Goal: Task Accomplishment & Management: Use online tool/utility

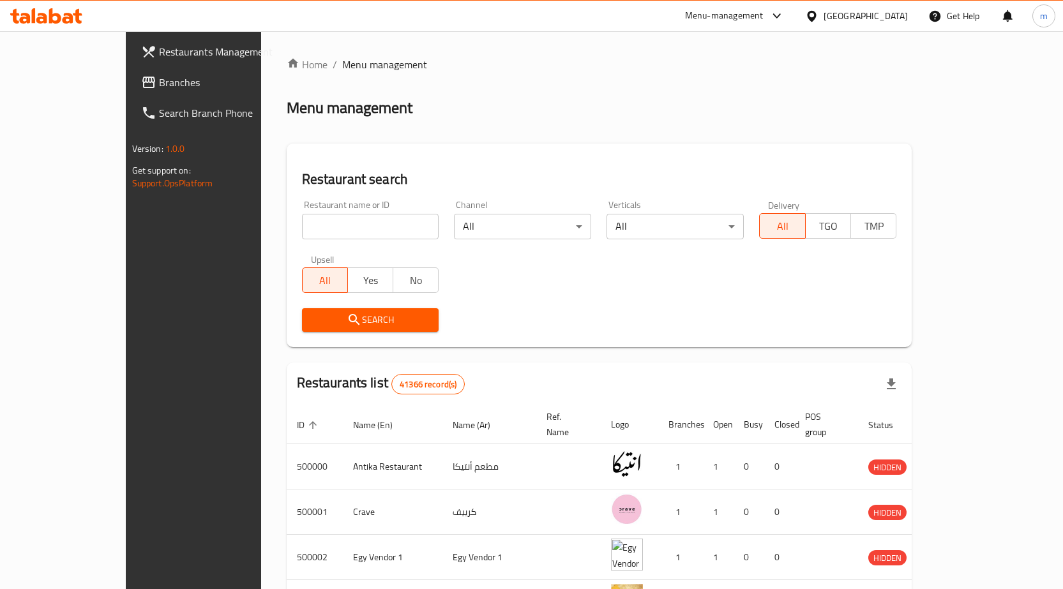
click at [159, 79] on span "Branches" at bounding box center [226, 82] width 134 height 15
click at [147, 79] on span "Branches" at bounding box center [220, 82] width 146 height 15
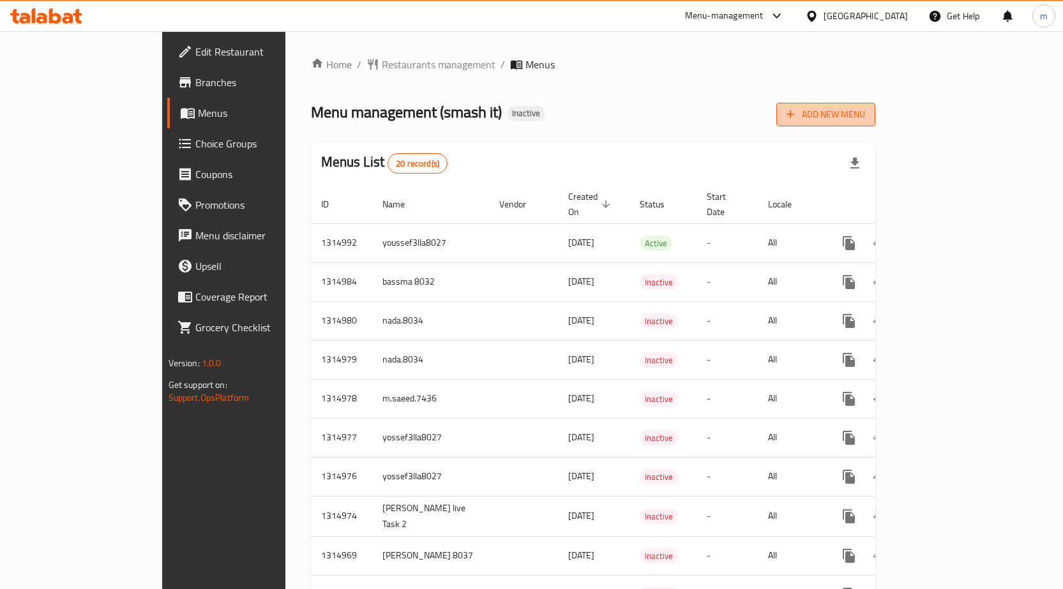
click at [865, 111] on span "Add New Menu" at bounding box center [826, 115] width 79 height 16
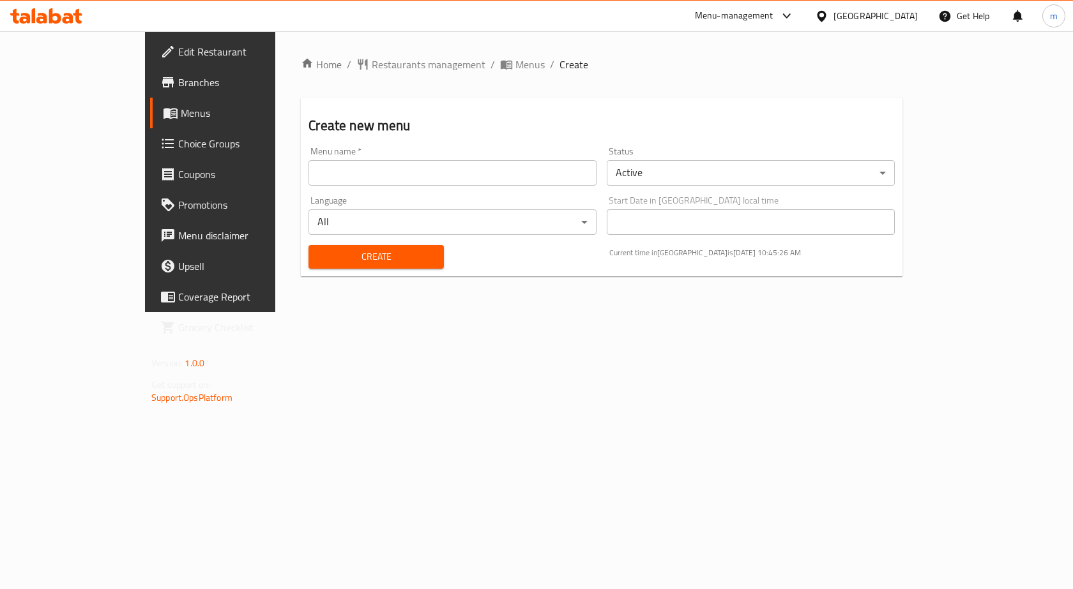
click at [488, 172] on input "text" at bounding box center [452, 173] width 288 height 26
type input "Mohamed Ashraf.8042"
click at [392, 250] on span "Create" at bounding box center [376, 257] width 114 height 16
click at [181, 109] on span "Menus" at bounding box center [247, 112] width 133 height 15
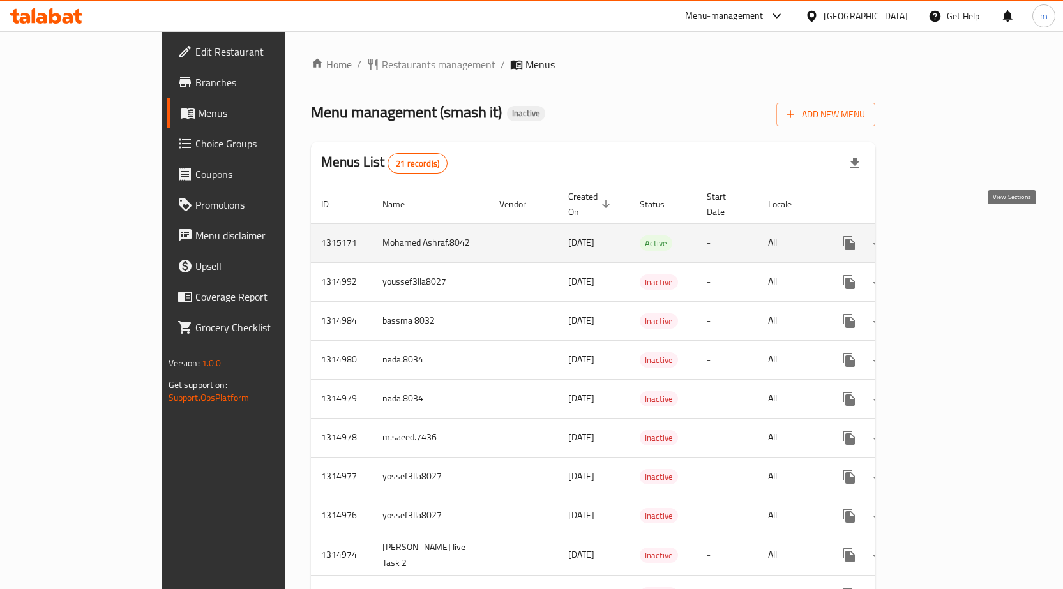
click at [949, 236] on icon "enhanced table" at bounding box center [941, 243] width 15 height 15
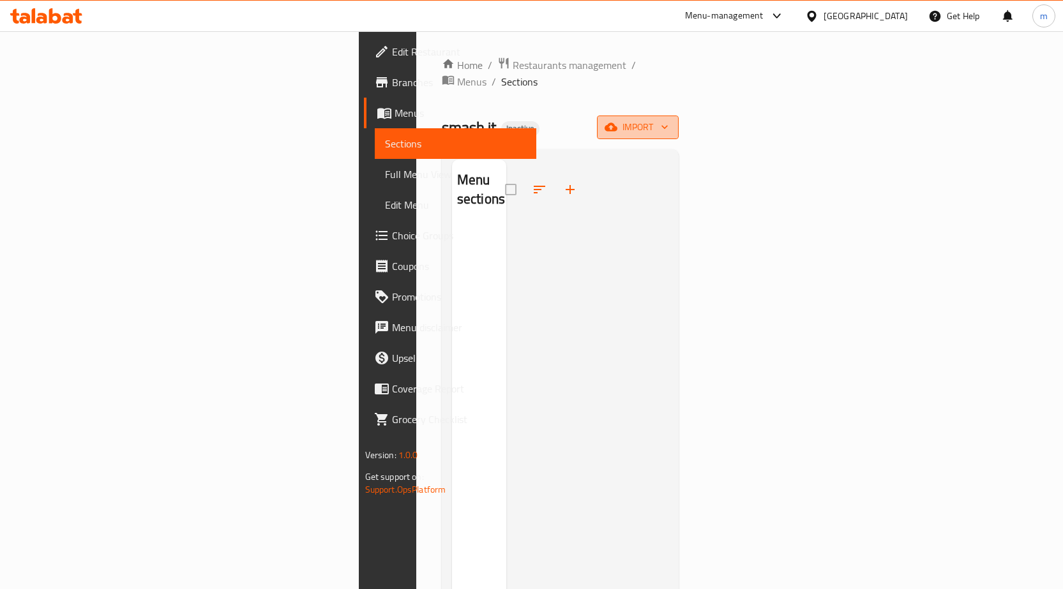
click at [669, 119] on span "import" at bounding box center [637, 127] width 61 height 16
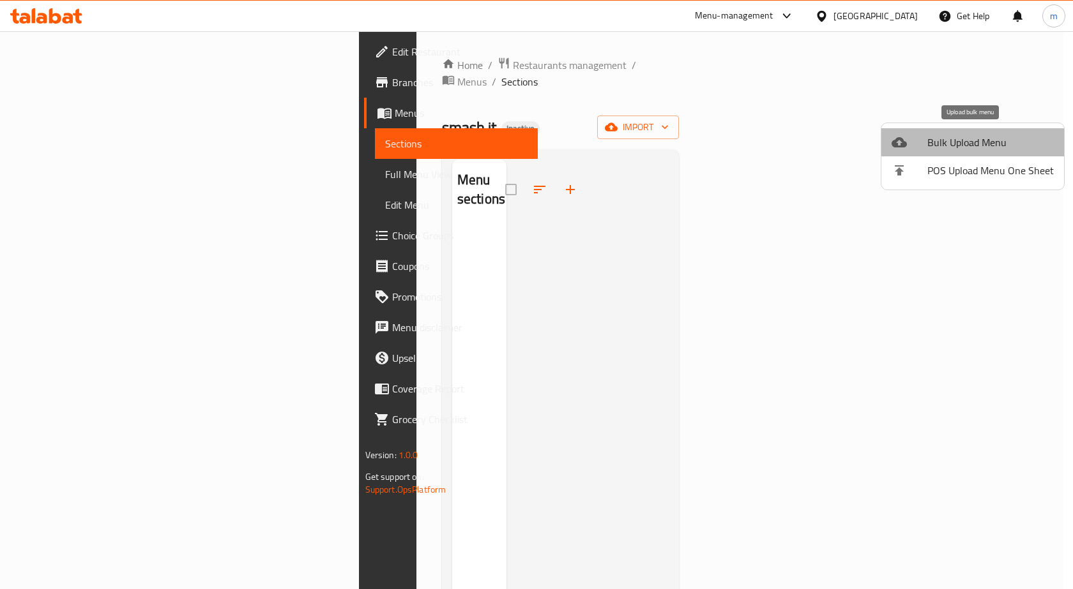
click at [995, 141] on span "Bulk Upload Menu" at bounding box center [990, 142] width 126 height 15
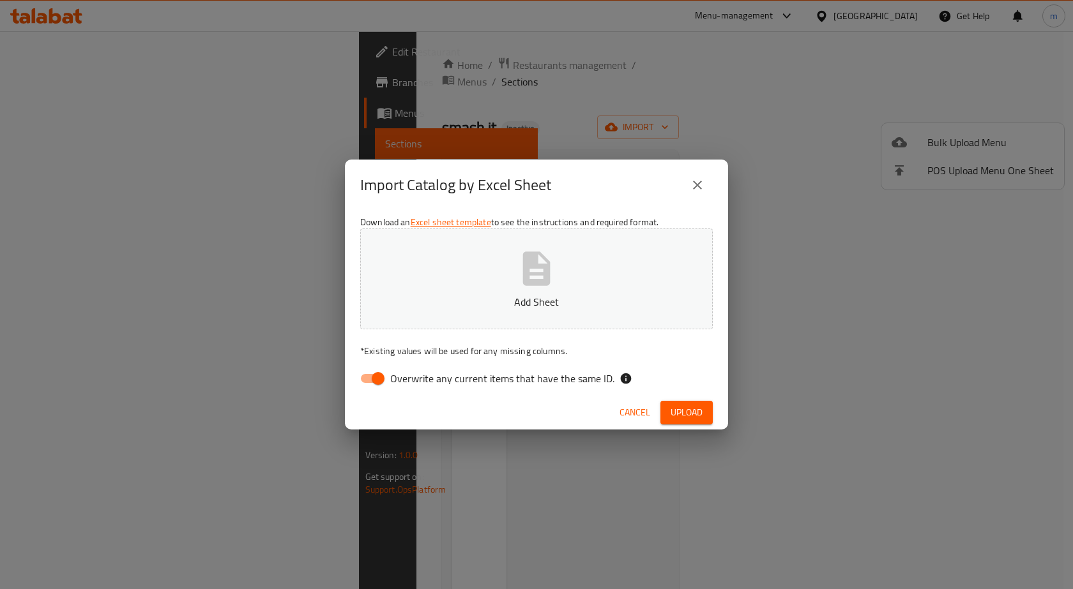
click at [374, 377] on input "Overwrite any current items that have the same ID." at bounding box center [378, 379] width 73 height 24
checkbox input "false"
click at [574, 299] on p "Add Sheet" at bounding box center [536, 301] width 313 height 15
click at [682, 417] on span "Upload" at bounding box center [687, 413] width 32 height 16
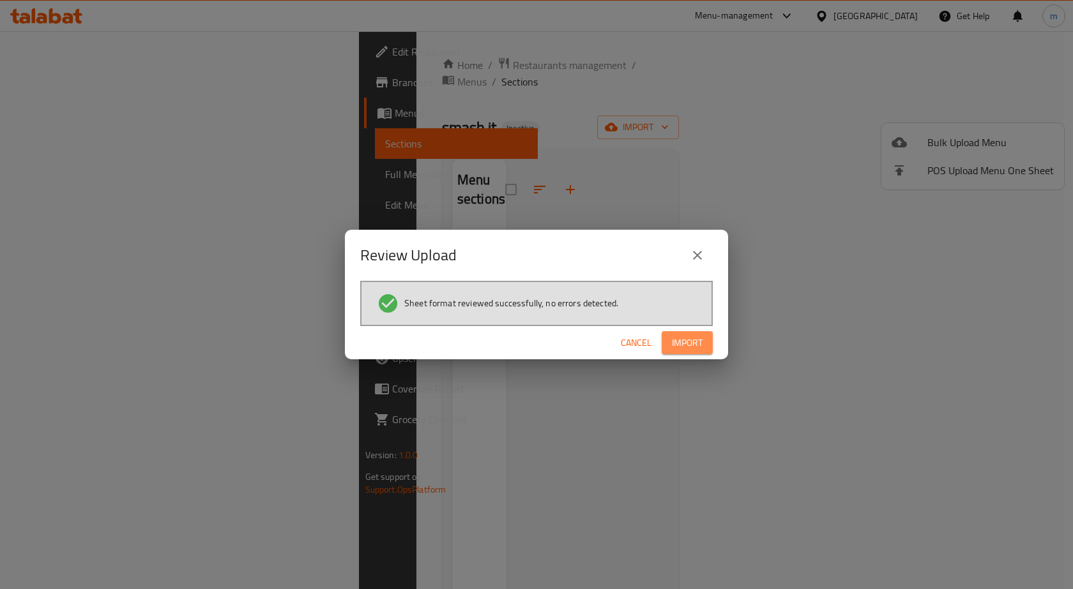
click at [692, 337] on span "Import" at bounding box center [687, 343] width 31 height 16
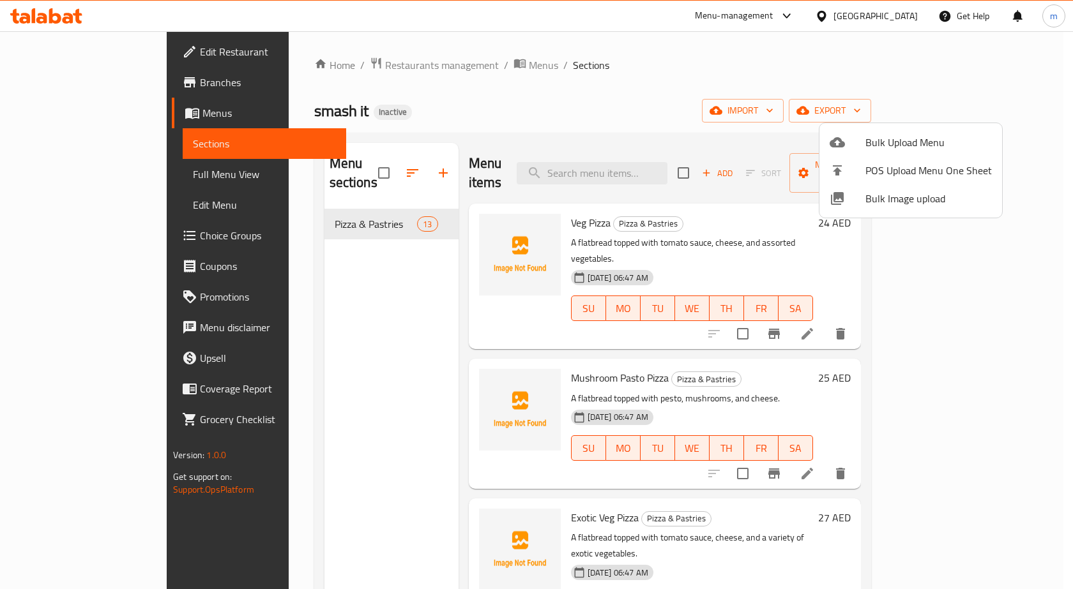
click at [87, 169] on div at bounding box center [536, 294] width 1073 height 589
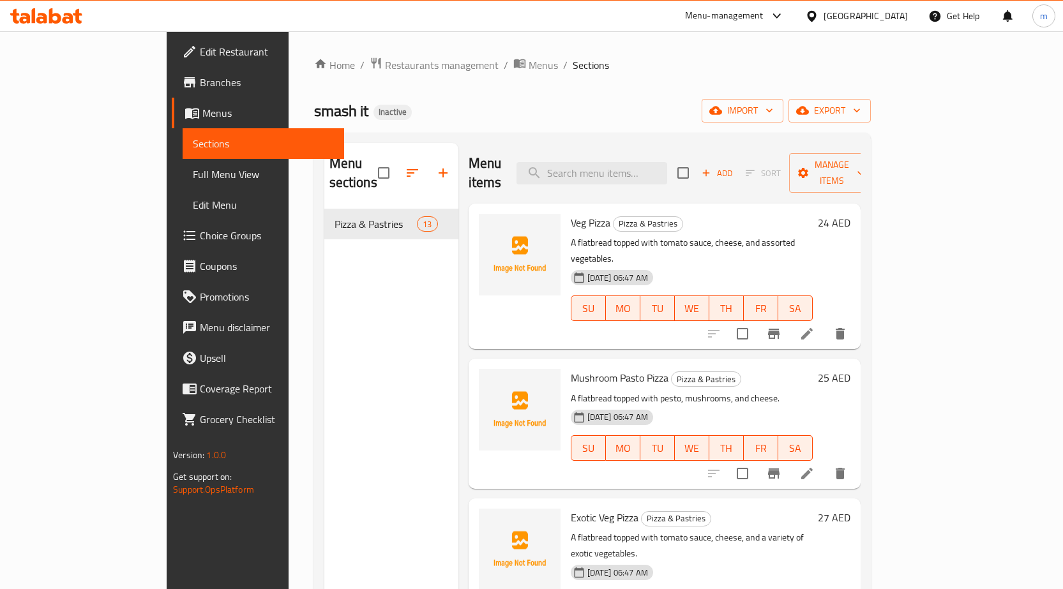
click at [193, 176] on span "Full Menu View" at bounding box center [263, 174] width 141 height 15
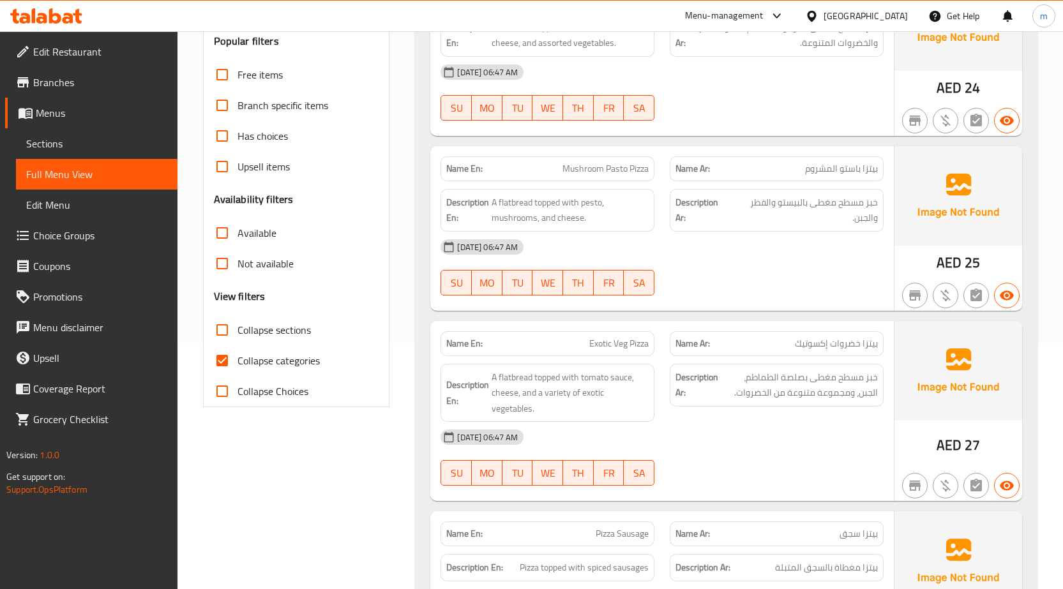
scroll to position [255, 0]
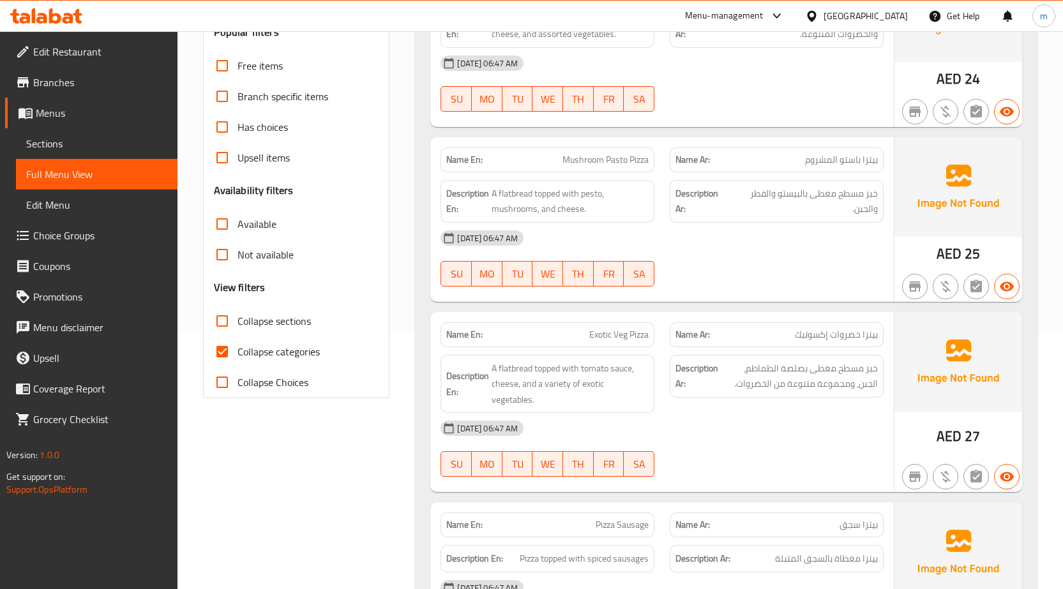
click at [217, 348] on input "Collapse categories" at bounding box center [222, 352] width 31 height 31
checkbox input "false"
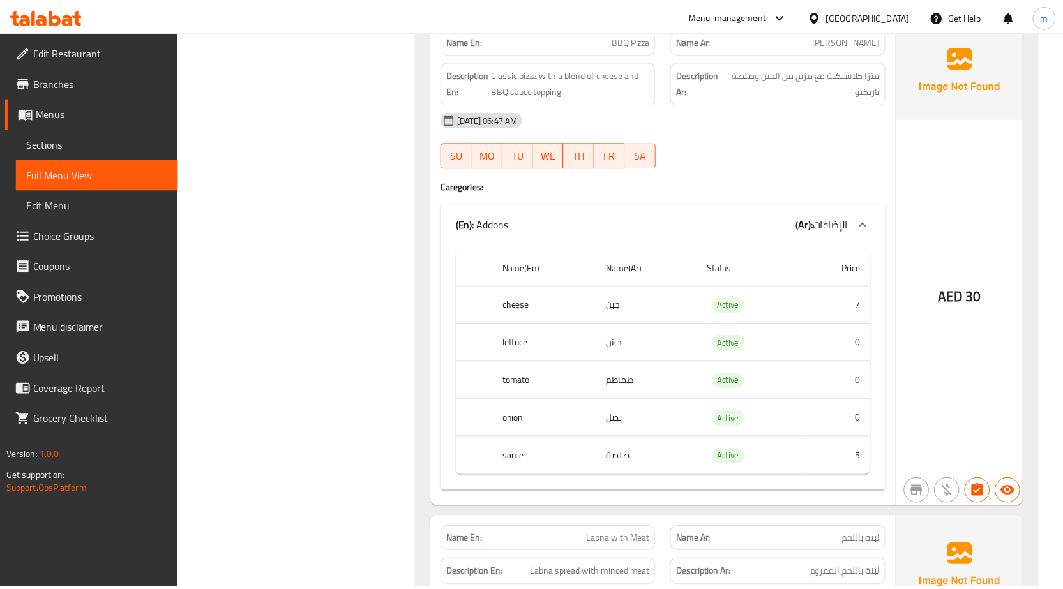
scroll to position [4136, 0]
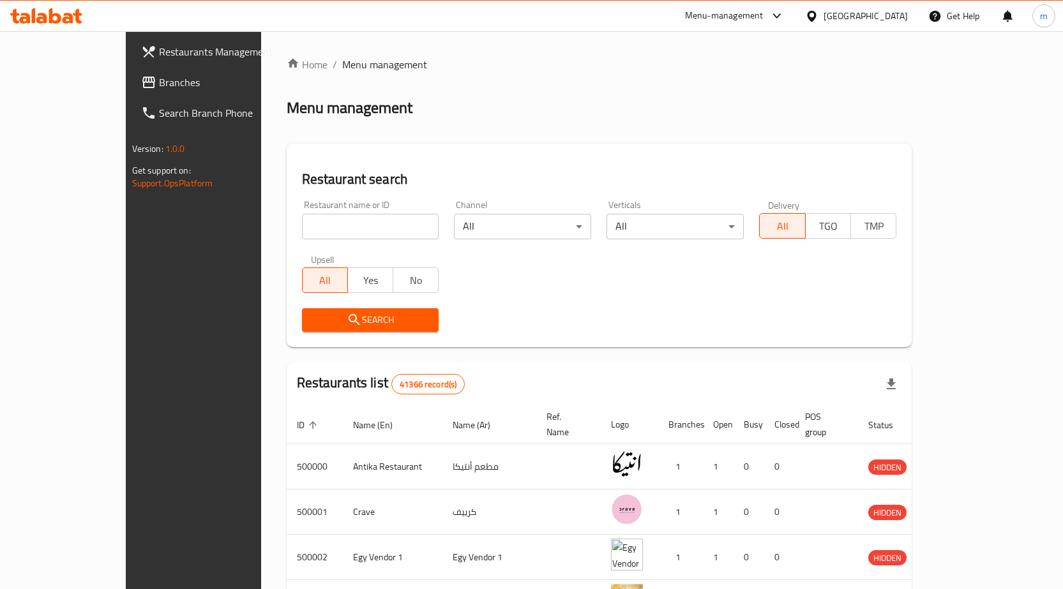
click at [764, 10] on div "Menu-management" at bounding box center [724, 15] width 79 height 15
click at [713, 109] on div "Restaurant-Management" at bounding box center [717, 111] width 100 height 14
